Goal: Find specific page/section: Find specific page/section

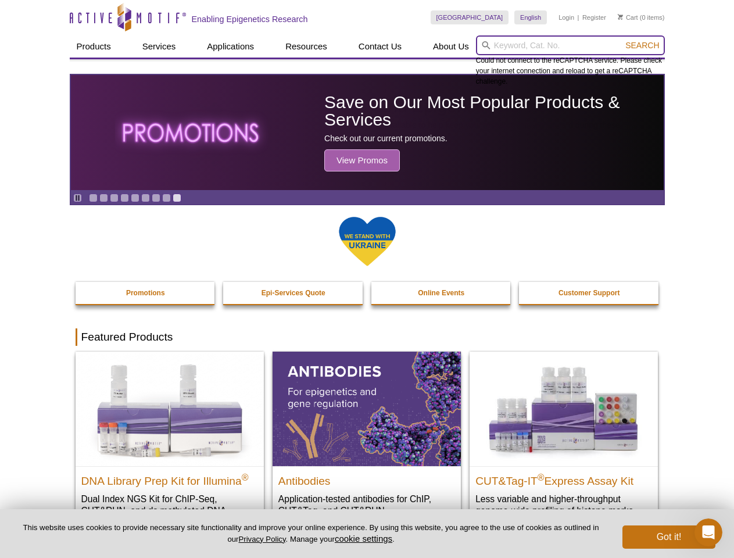
click at [570, 45] on input "search" at bounding box center [570, 45] width 189 height 20
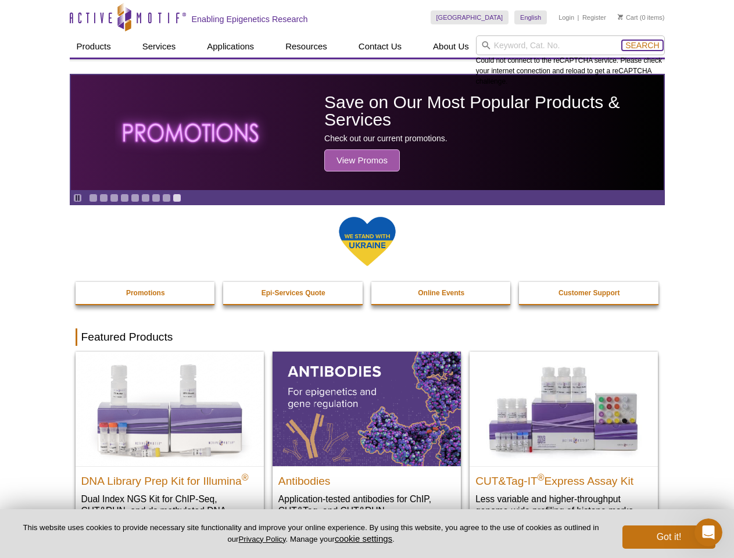
click at [642, 45] on span "Search" at bounding box center [642, 45] width 34 height 9
click at [77, 198] on icon "Pause" at bounding box center [78, 198] width 8 height 8
click at [93, 198] on link "Go to slide 1" at bounding box center [93, 197] width 9 height 9
click at [103, 198] on link "Go to slide 2" at bounding box center [103, 197] width 9 height 9
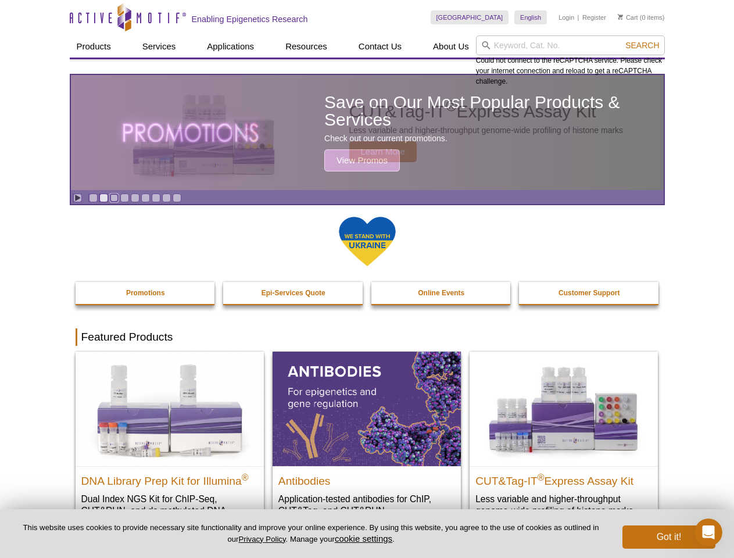
click at [114, 198] on link "Go to slide 3" at bounding box center [114, 197] width 9 height 9
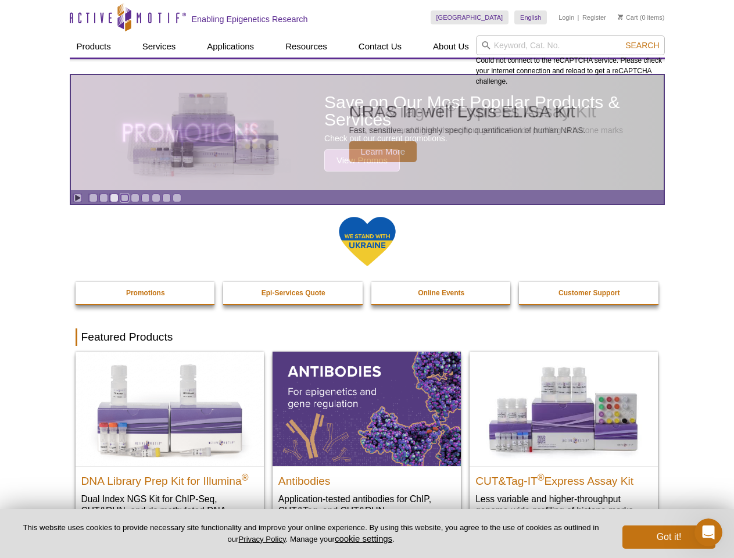
click at [124, 198] on link "Go to slide 4" at bounding box center [124, 197] width 9 height 9
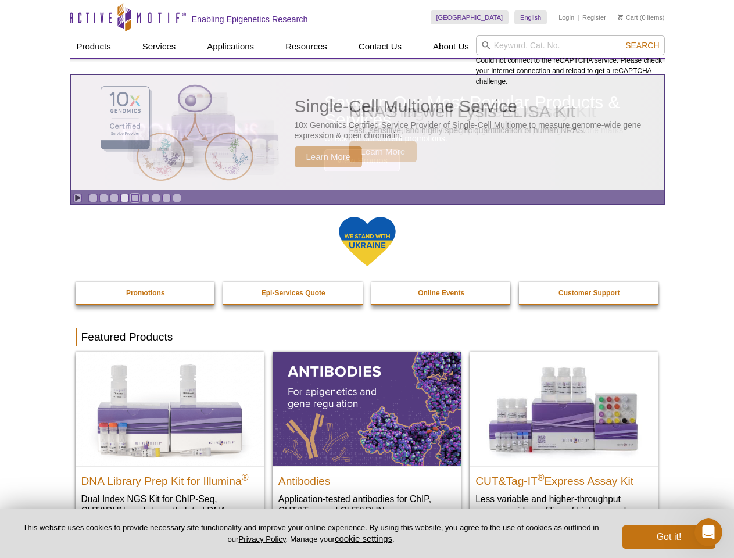
click at [135, 198] on link "Go to slide 5" at bounding box center [135, 197] width 9 height 9
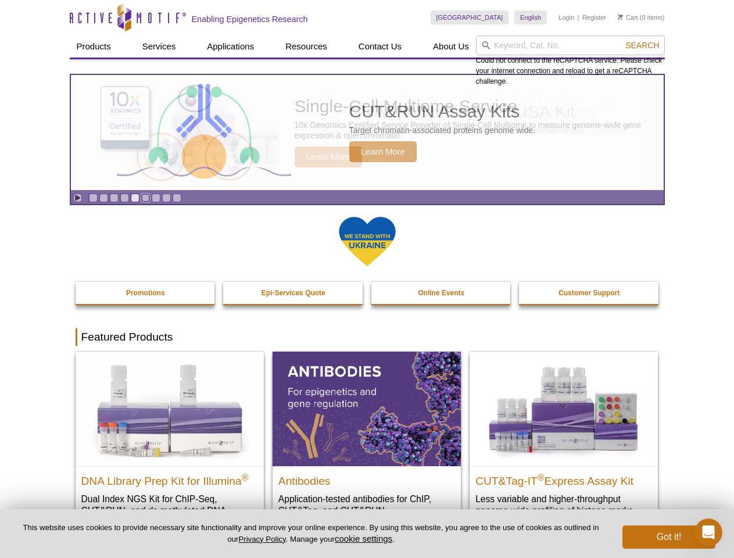
click at [145, 198] on link "Go to slide 6" at bounding box center [145, 197] width 9 height 9
